Goal: Task Accomplishment & Management: Manage account settings

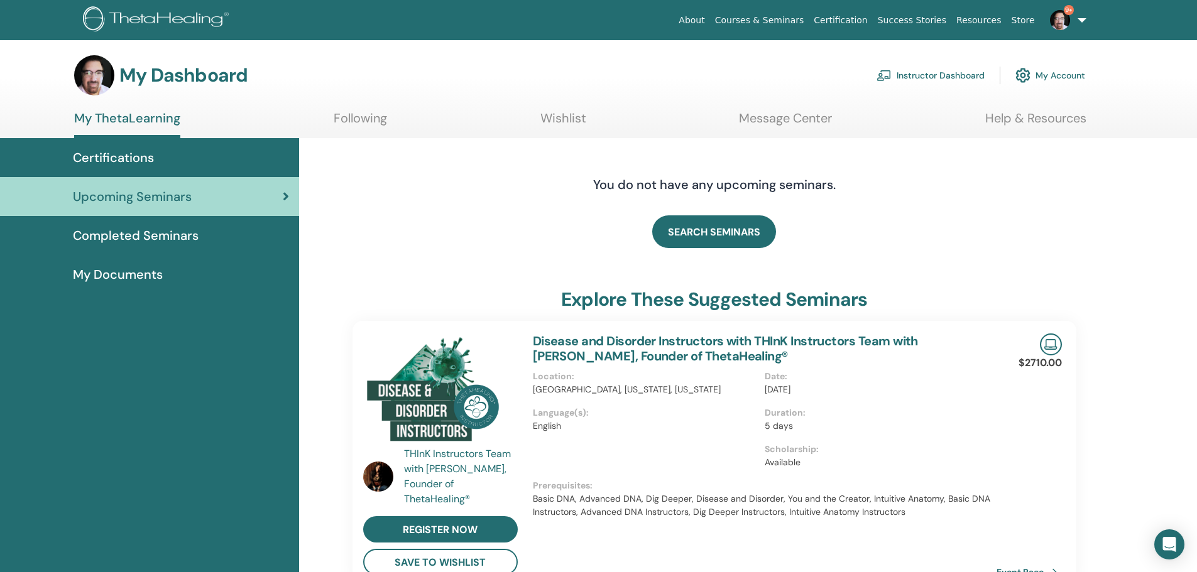
click at [910, 73] on link "Instructor Dashboard" at bounding box center [930, 76] width 108 height 28
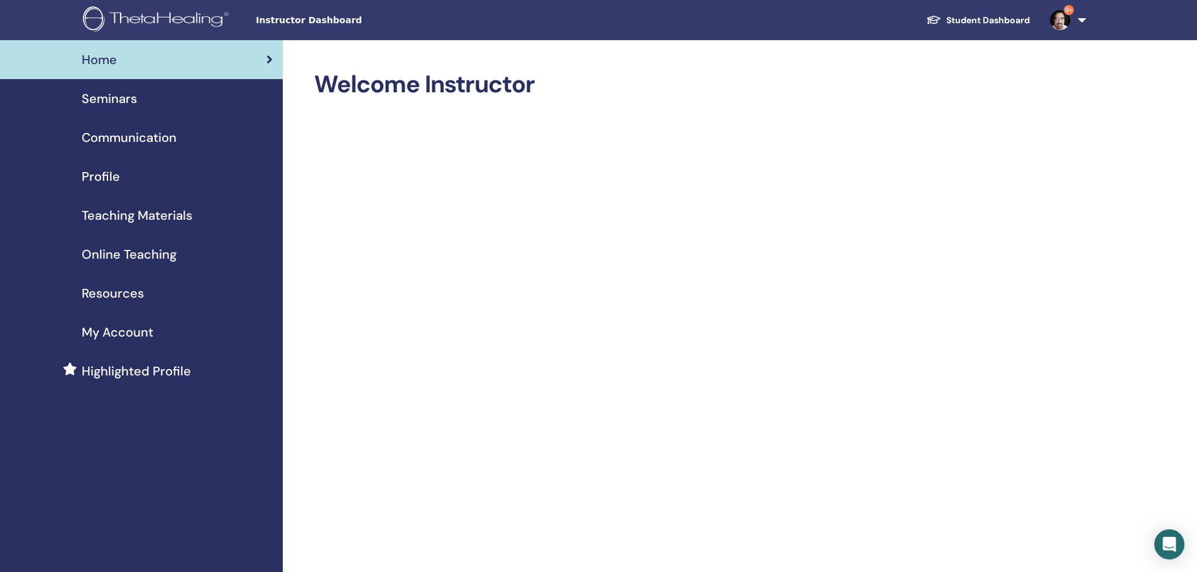
click at [120, 97] on span "Seminars" at bounding box center [109, 98] width 55 height 19
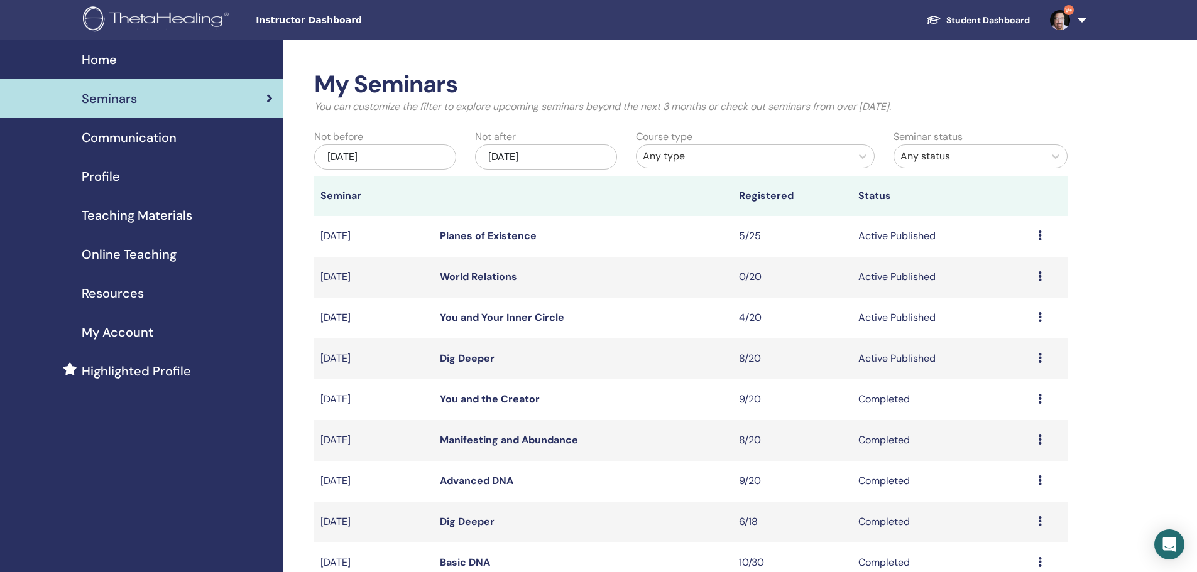
click at [1039, 361] on icon at bounding box center [1040, 358] width 4 height 10
click at [1018, 407] on link "Attendees" at bounding box center [1004, 409] width 48 height 13
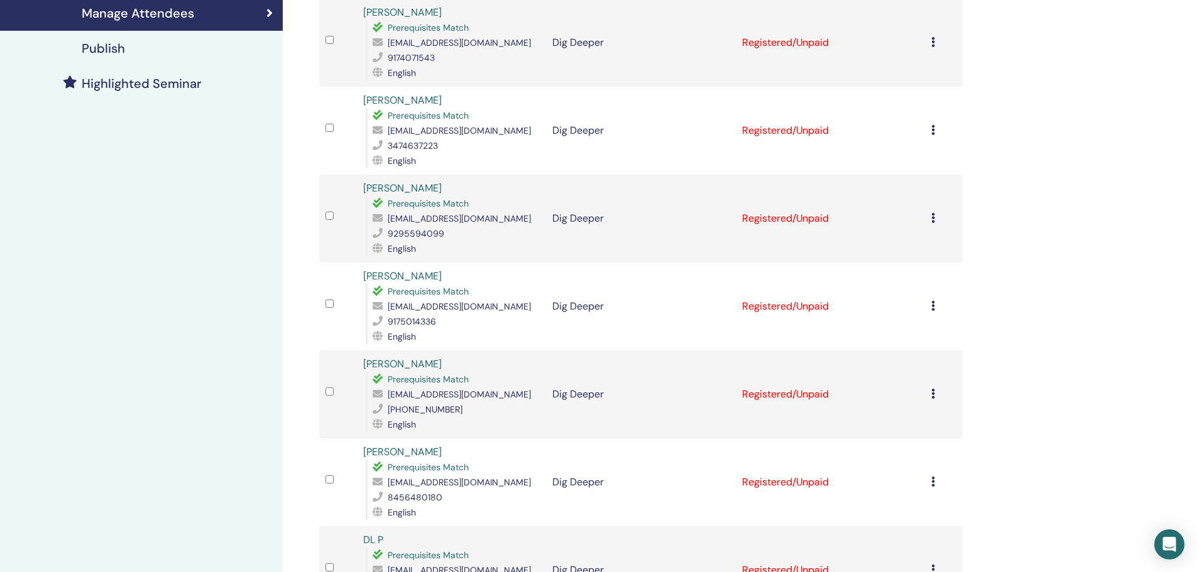
scroll to position [288, 0]
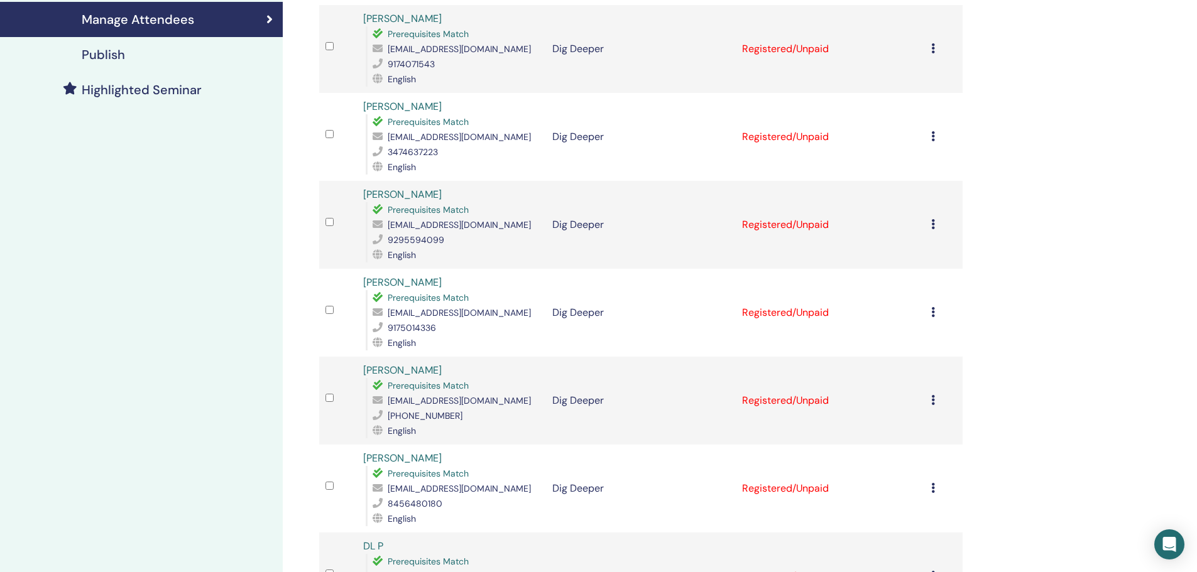
click at [1194, 161] on div "My Seminars Dig Deeper September 08, 2025 Event Details Event Schedule Online E…" at bounding box center [598, 299] width 1197 height 1094
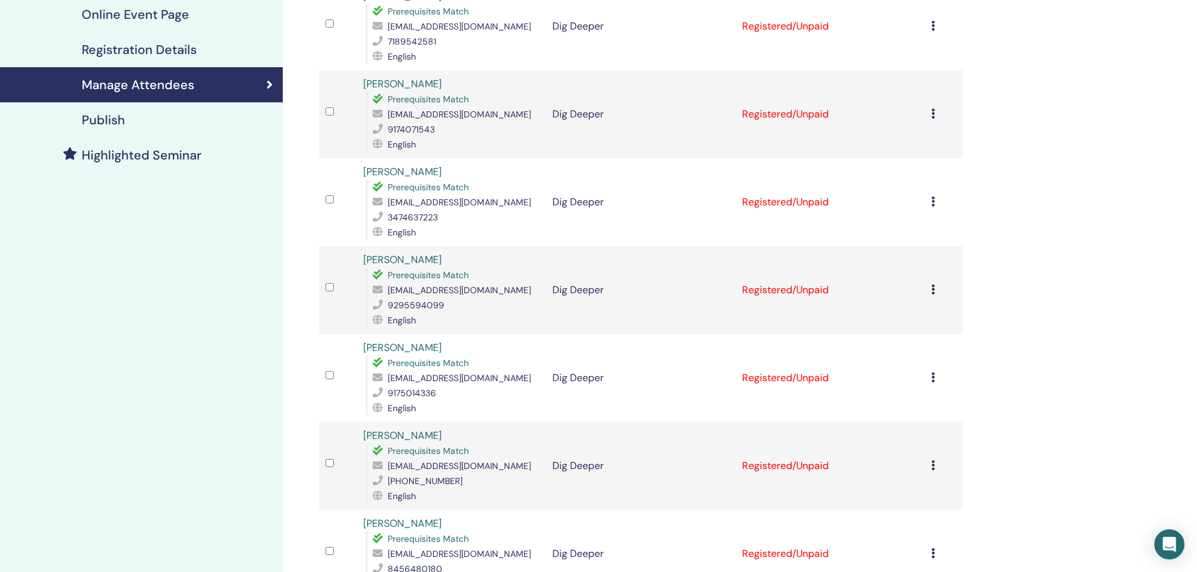
scroll to position [0, 0]
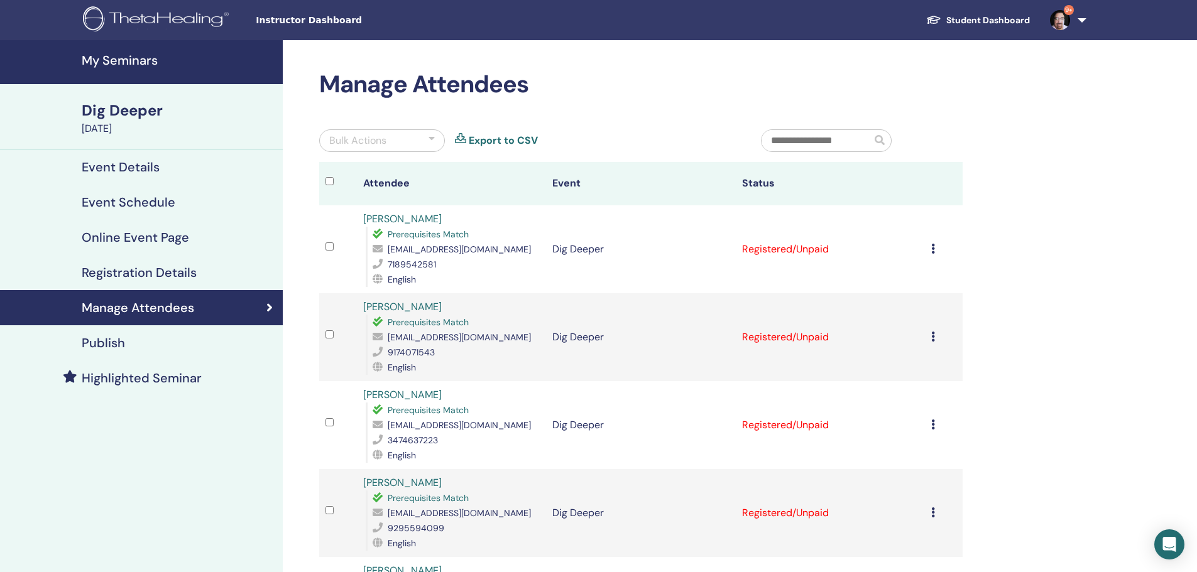
click at [111, 65] on h4 "My Seminars" at bounding box center [178, 60] width 193 height 15
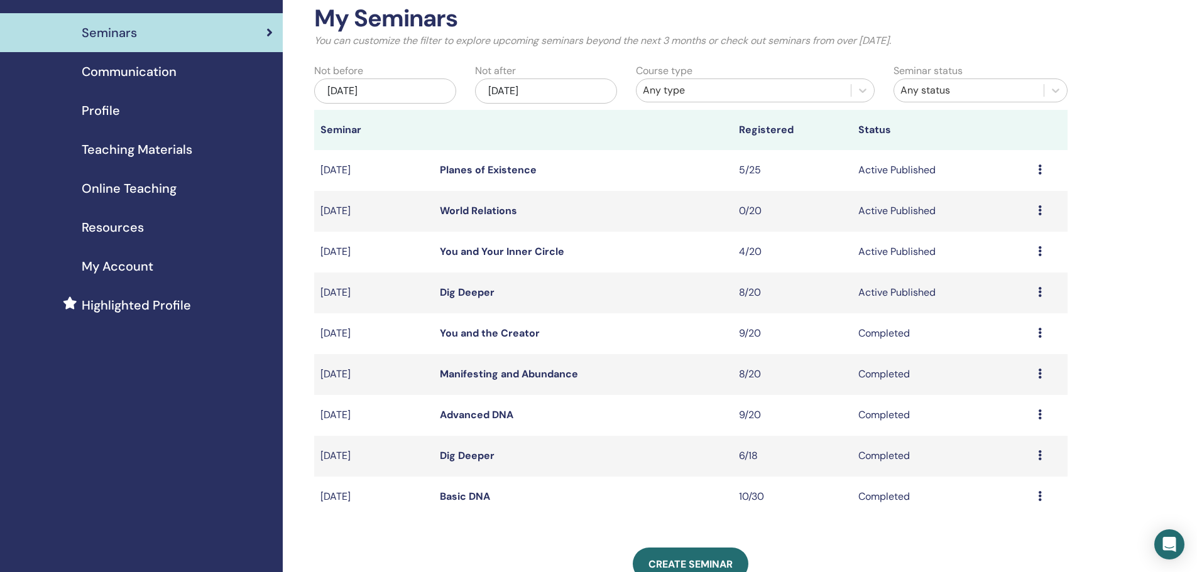
scroll to position [69, 0]
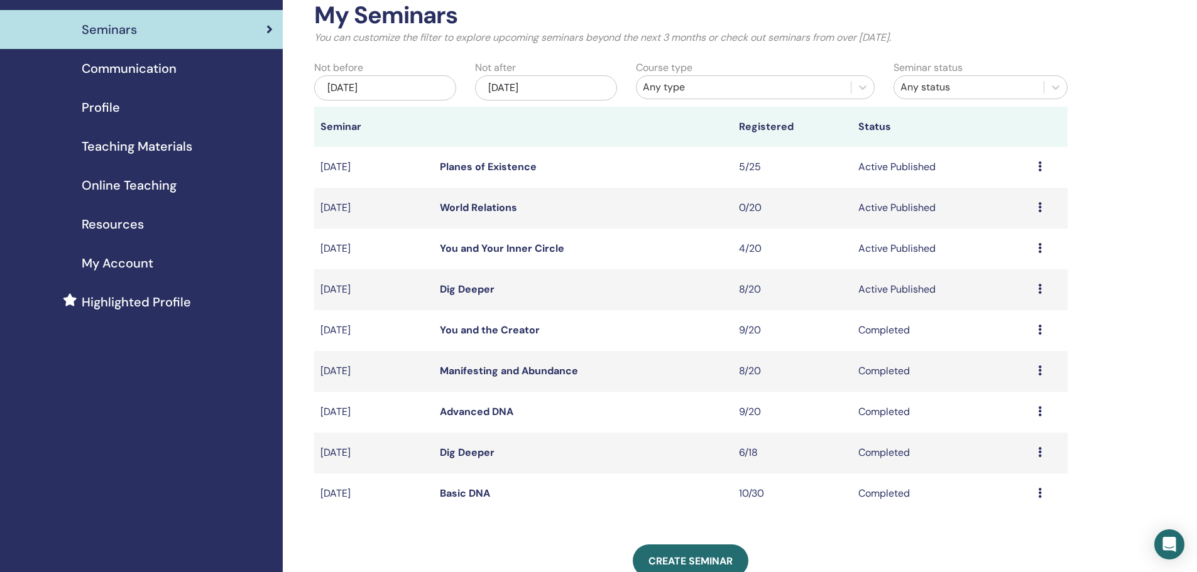
click at [1040, 411] on icon at bounding box center [1040, 411] width 4 height 10
click at [1017, 437] on link "Attendees" at bounding box center [1005, 440] width 48 height 13
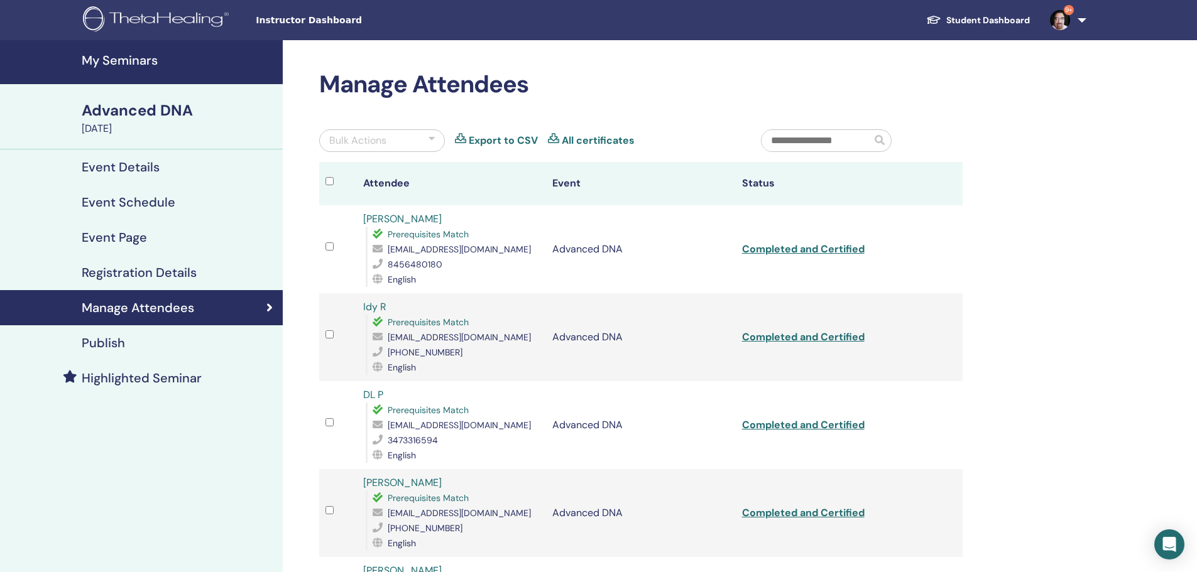
click at [102, 59] on h4 "My Seminars" at bounding box center [178, 60] width 193 height 15
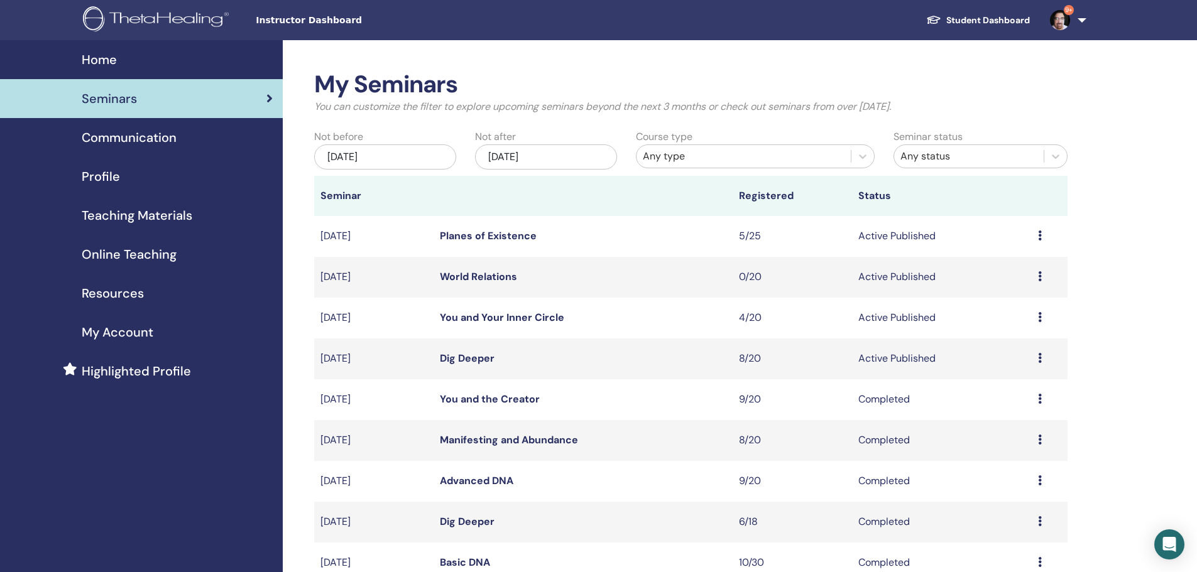
click at [1045, 352] on tr "[DATE] Dig Deeper 8/20 Active Published Preview Edit Attendees Cancel" at bounding box center [690, 359] width 753 height 41
click at [1038, 357] on icon at bounding box center [1040, 358] width 4 height 10
click at [996, 405] on link "Attendees" at bounding box center [1003, 404] width 48 height 13
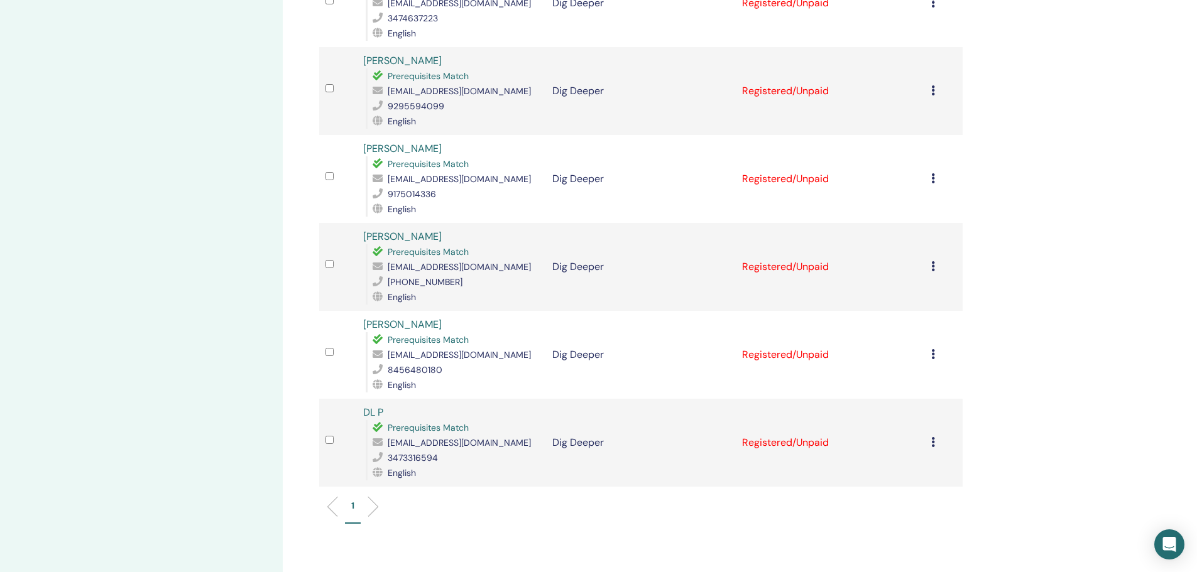
scroll to position [417, 0]
